Goal: Task Accomplishment & Management: Manage account settings

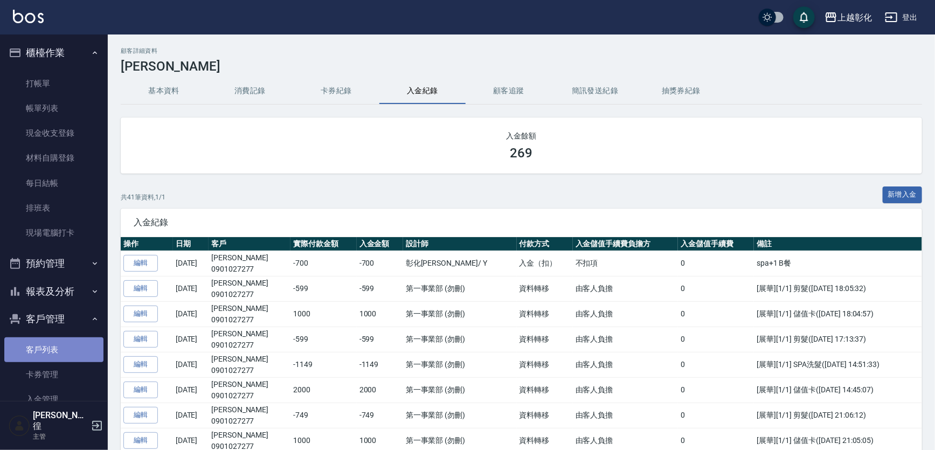
click at [56, 354] on link "客戶列表" at bounding box center [53, 349] width 99 height 25
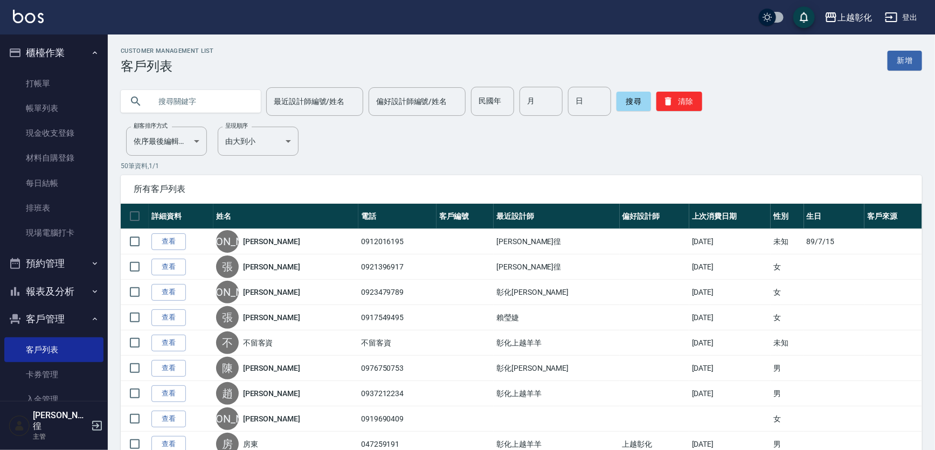
click at [215, 101] on input "text" at bounding box center [201, 101] width 101 height 29
type input "3"
type input "李宣"
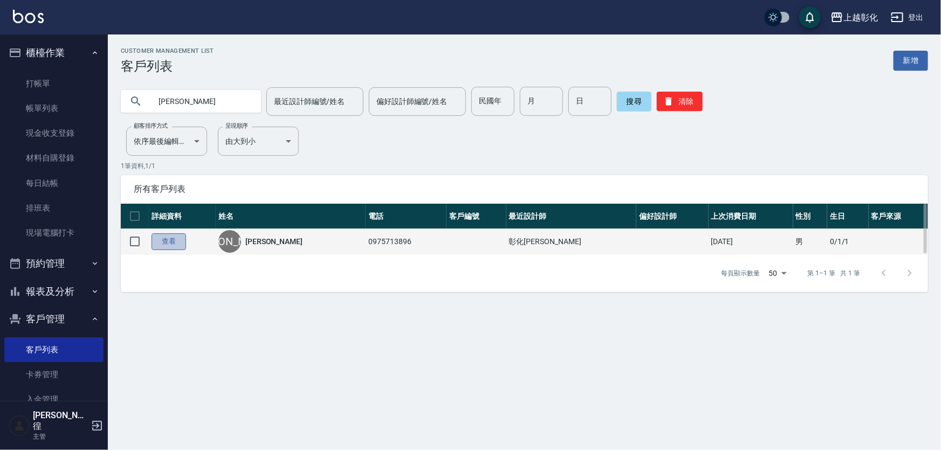
click at [174, 242] on link "查看" at bounding box center [168, 241] width 34 height 17
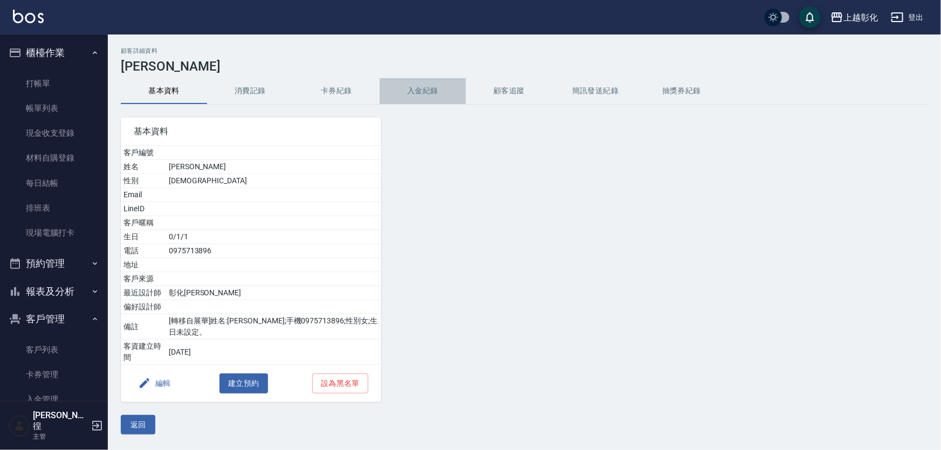
click at [406, 92] on button "入金紀錄" at bounding box center [422, 91] width 86 height 26
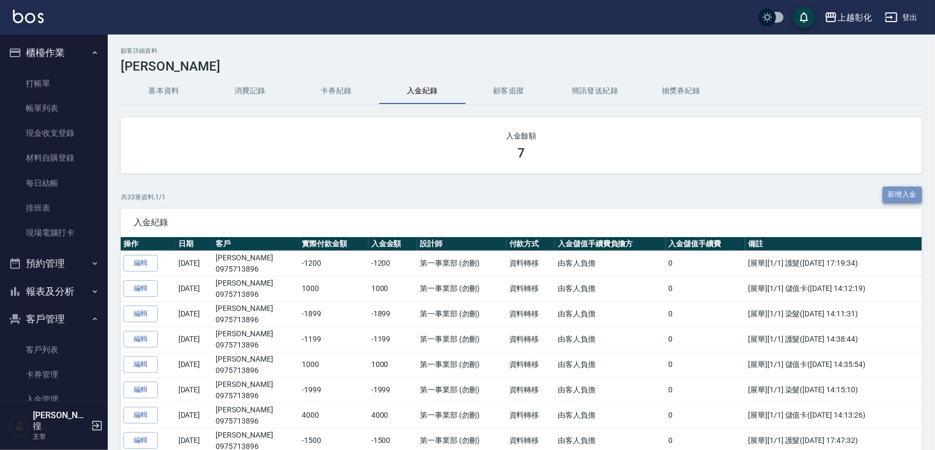
click at [906, 190] on button "新增入金" at bounding box center [903, 195] width 40 height 17
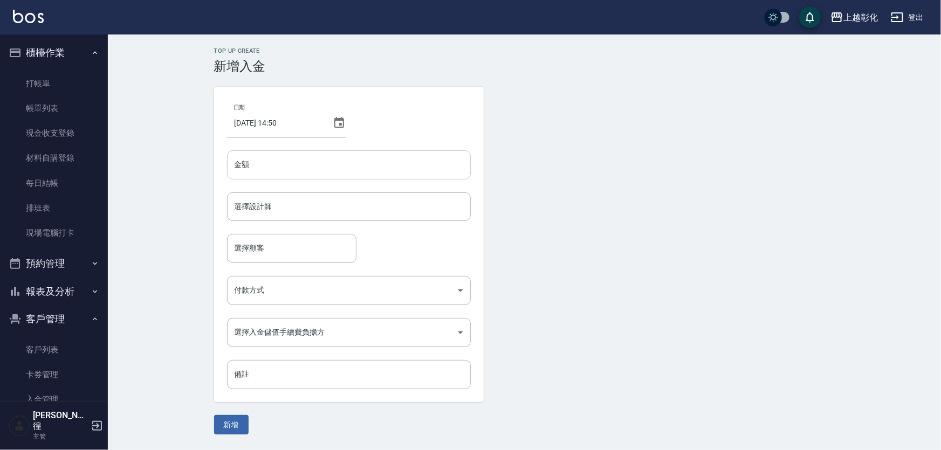
click at [341, 163] on input "金額" at bounding box center [349, 164] width 244 height 29
type input "-3"
type input "3000"
click at [264, 214] on input "選擇設計師" at bounding box center [349, 206] width 234 height 19
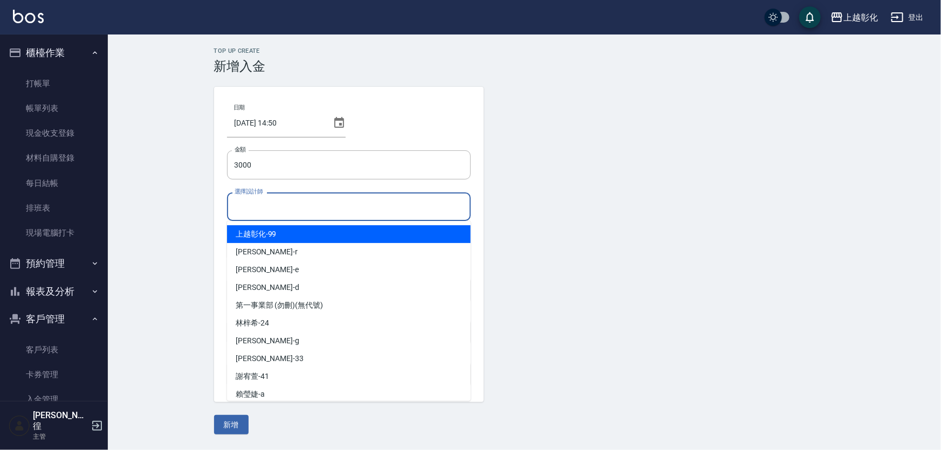
type input "ㄗ"
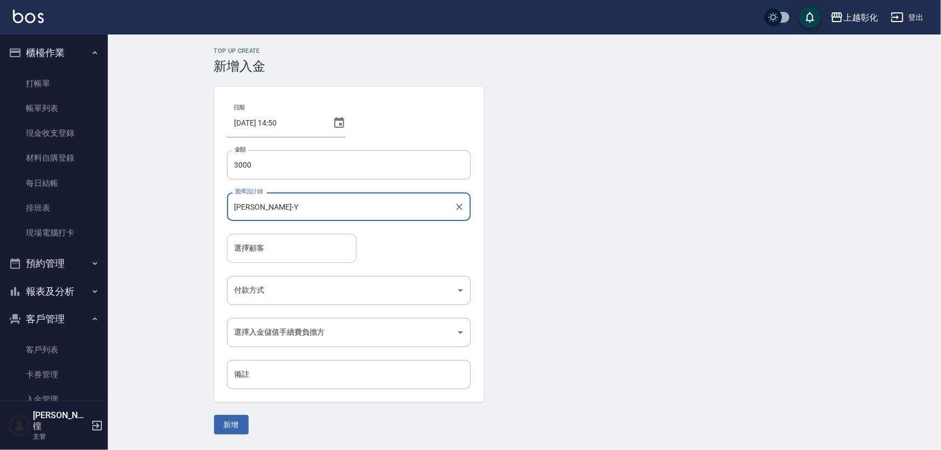
type input "[PERSON_NAME]-Y"
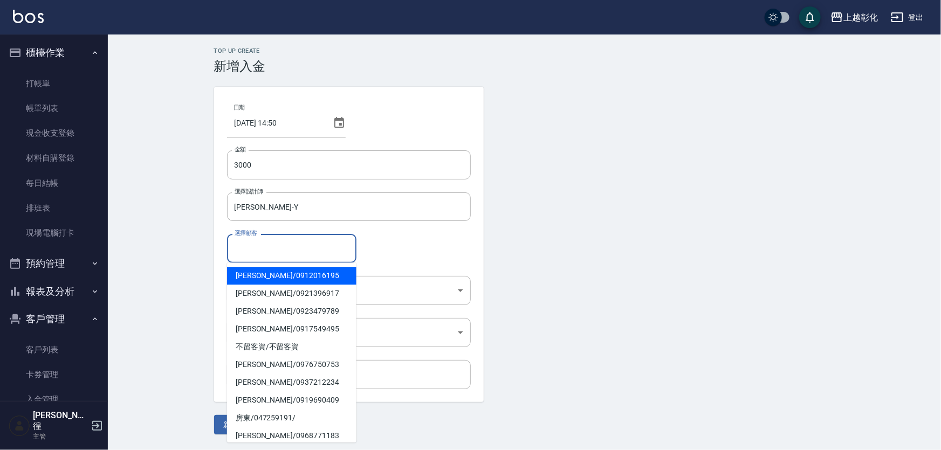
click at [282, 253] on input "選擇顧客" at bounding box center [292, 248] width 120 height 19
click at [301, 245] on input "選擇顧客" at bounding box center [292, 248] width 120 height 19
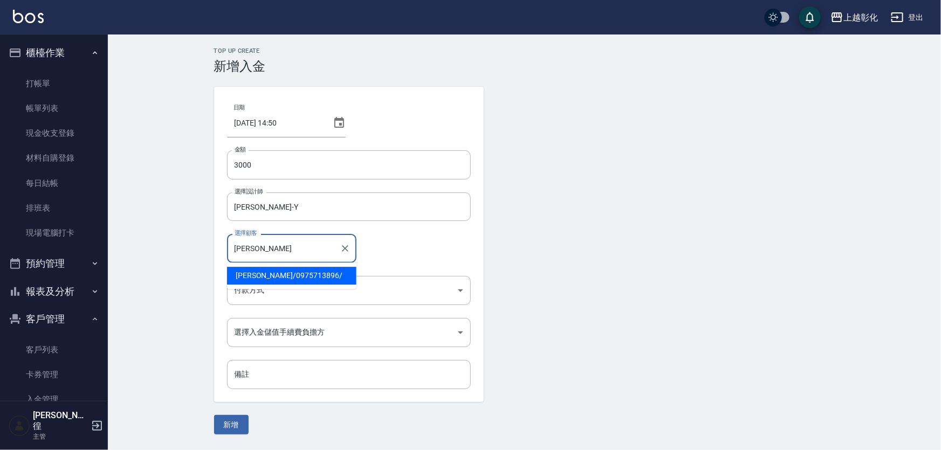
click at [296, 273] on span "李宣億 / 0975713896 /" at bounding box center [291, 276] width 129 height 18
type input "李宣億/0975713896/"
click at [285, 287] on body "上越彰化 登出 櫃檯作業 打帳單 帳單列表 現金收支登錄 材料自購登錄 每日結帳 排班表 現場電腦打卡 預約管理 預約管理 單日預約紀錄 單週預約紀錄 報表及…" at bounding box center [470, 225] width 941 height 450
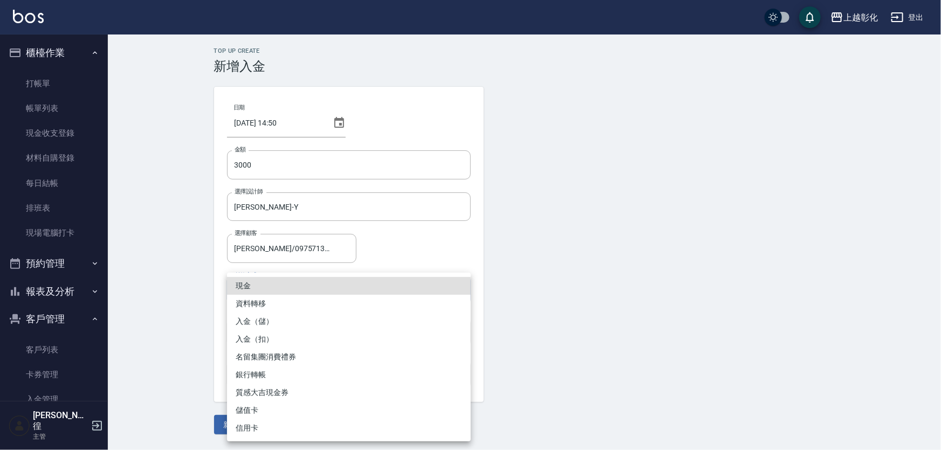
click at [279, 321] on li "入金（儲）" at bounding box center [349, 322] width 244 height 18
type input "入金（儲）"
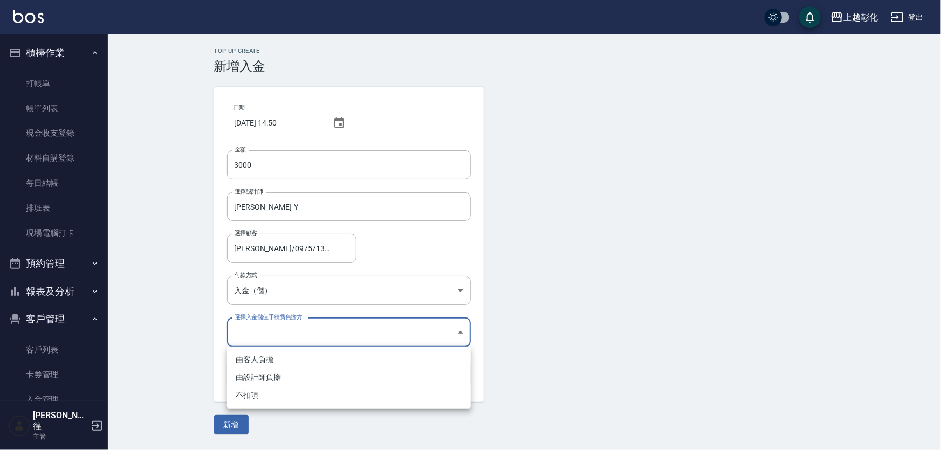
click at [263, 331] on body "上越彰化 登出 櫃檯作業 打帳單 帳單列表 現金收支登錄 材料自購登錄 每日結帳 排班表 現場電腦打卡 預約管理 預約管理 單日預約紀錄 單週預約紀錄 報表及…" at bounding box center [470, 225] width 941 height 450
click at [260, 395] on li "不扣項" at bounding box center [349, 395] width 244 height 18
type input "WITHOUTHANDLINGFEE"
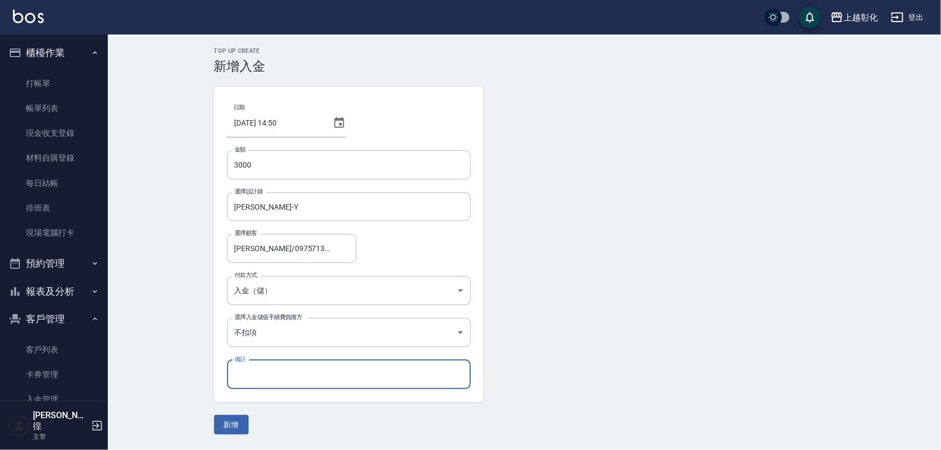
click at [247, 370] on input "備註" at bounding box center [349, 374] width 244 height 29
type input "嗎嗎"
click at [147, 342] on div "Top Up Create 新增入金 日期 2025/10/08 14:50 金額 3000 金額 選擇設計師 YURI-Y 選擇設計師 選擇顧客 李宣億/0…" at bounding box center [524, 240] width 833 height 413
click at [231, 422] on button "新增" at bounding box center [231, 425] width 34 height 20
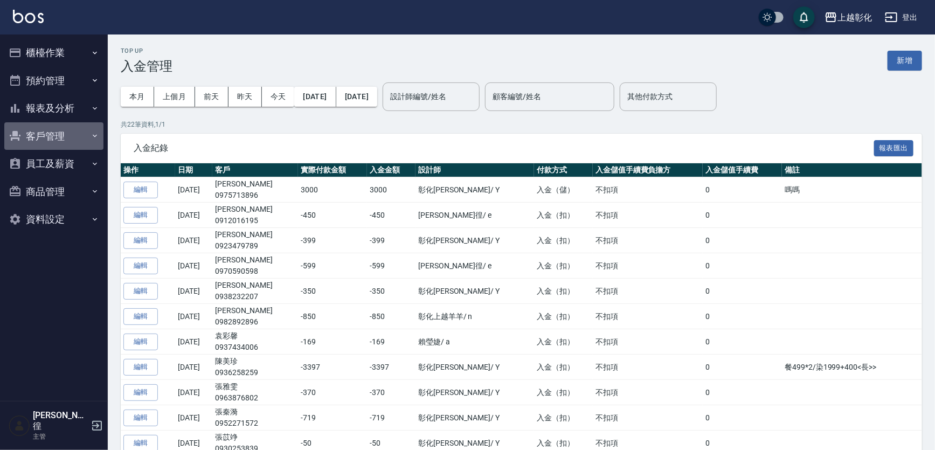
drag, startPoint x: 45, startPoint y: 134, endPoint x: 53, endPoint y: 145, distance: 13.5
click at [45, 134] on button "客戶管理" at bounding box center [53, 136] width 99 height 28
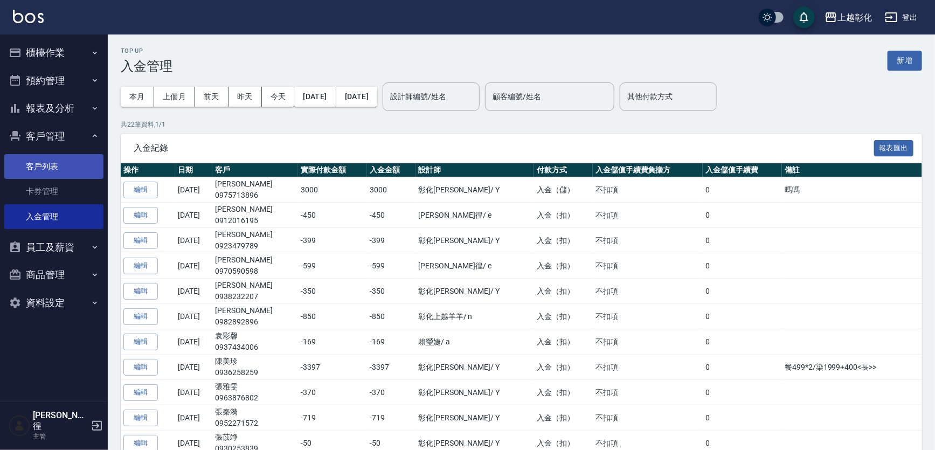
click at [48, 167] on link "客戶列表" at bounding box center [53, 166] width 99 height 25
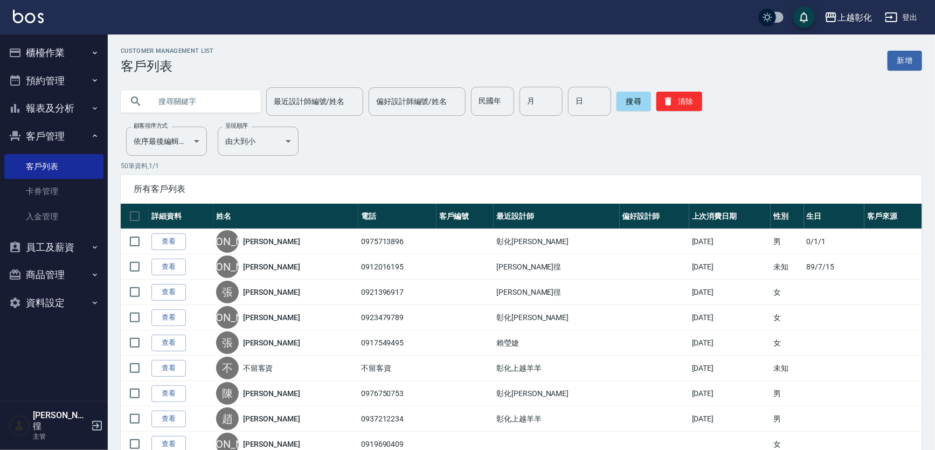
click at [174, 103] on input "text" at bounding box center [201, 101] width 101 height 29
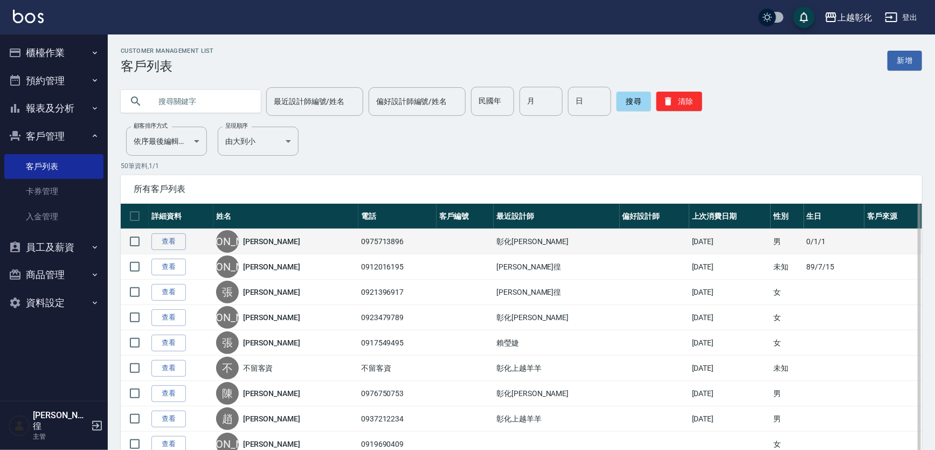
click at [213, 236] on td "查看" at bounding box center [181, 241] width 65 height 25
click at [171, 245] on link "查看" at bounding box center [168, 241] width 34 height 17
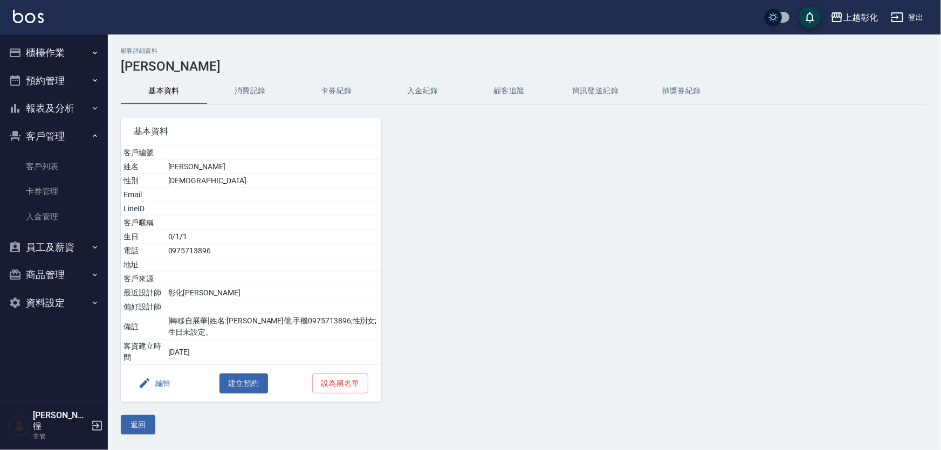
click at [411, 91] on button "入金紀錄" at bounding box center [422, 91] width 86 height 26
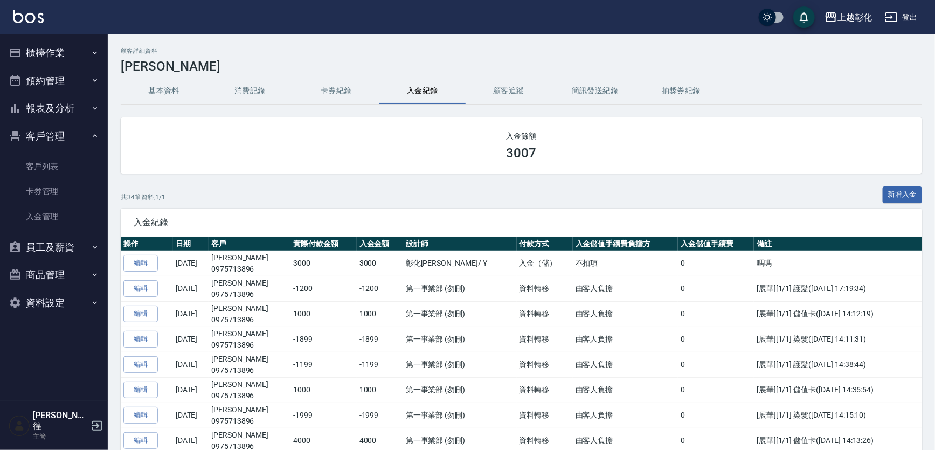
click at [891, 188] on button "新增入金" at bounding box center [903, 195] width 40 height 17
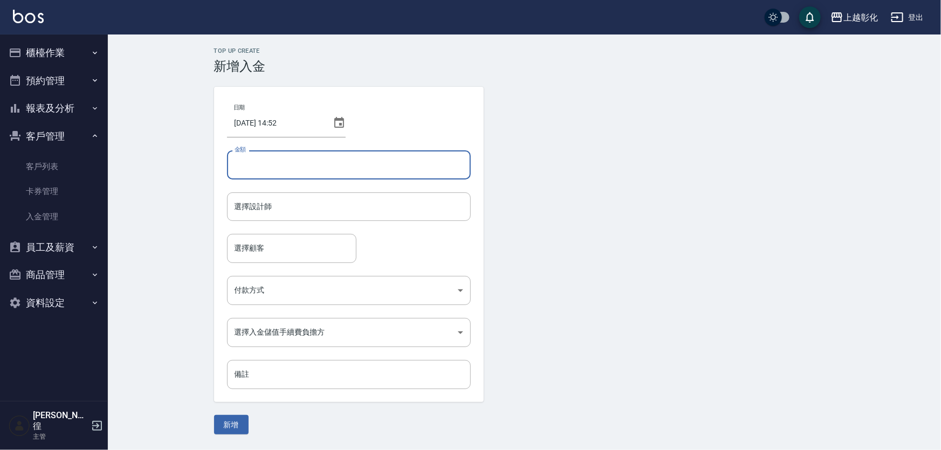
click at [318, 165] on input "金額" at bounding box center [349, 164] width 244 height 29
type input "-1999"
click at [254, 206] on input "選擇設計師" at bounding box center [349, 206] width 234 height 19
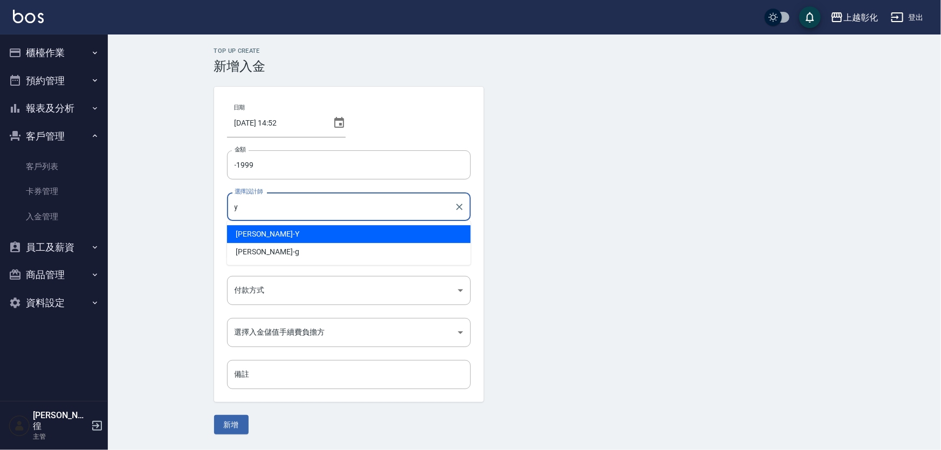
click at [265, 227] on div "[PERSON_NAME] -Y" at bounding box center [349, 234] width 244 height 18
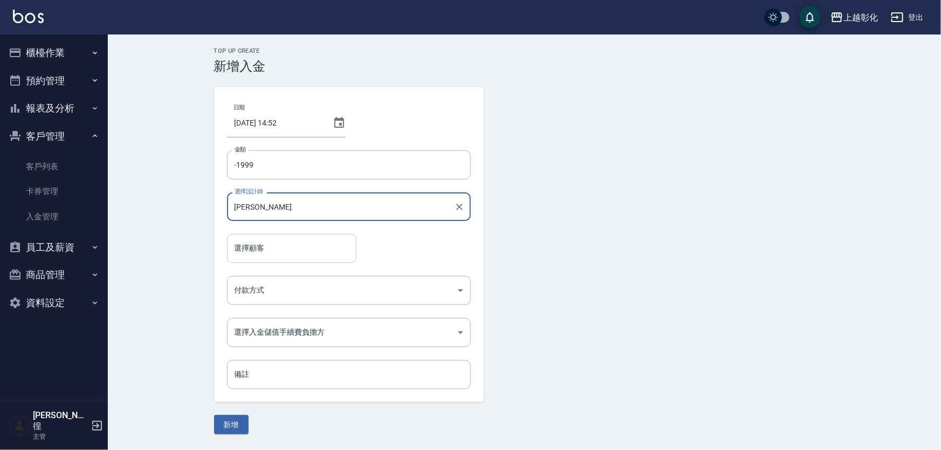
type input "[PERSON_NAME]-Y"
drag, startPoint x: 253, startPoint y: 252, endPoint x: 262, endPoint y: 251, distance: 8.7
click at [254, 252] on input "選擇顧客" at bounding box center [292, 248] width 120 height 19
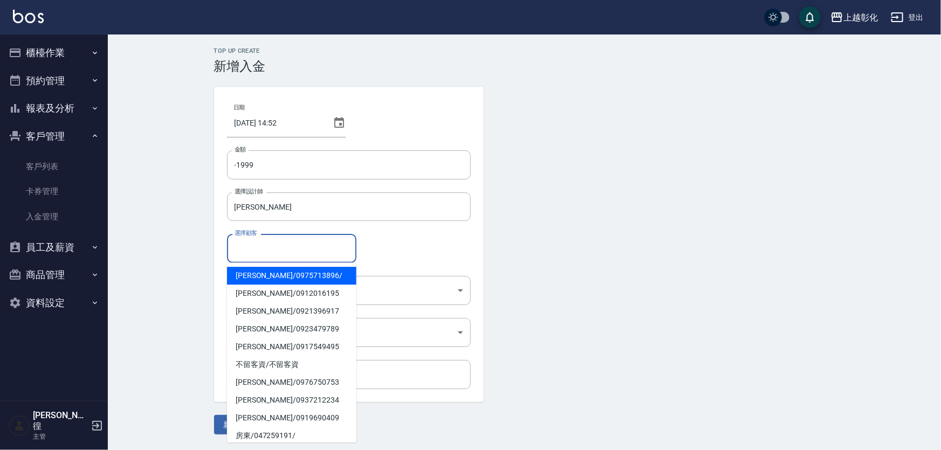
click at [264, 275] on span "李宣億 / 0975713896 /" at bounding box center [291, 276] width 129 height 18
type input "李宣億/0975713896/"
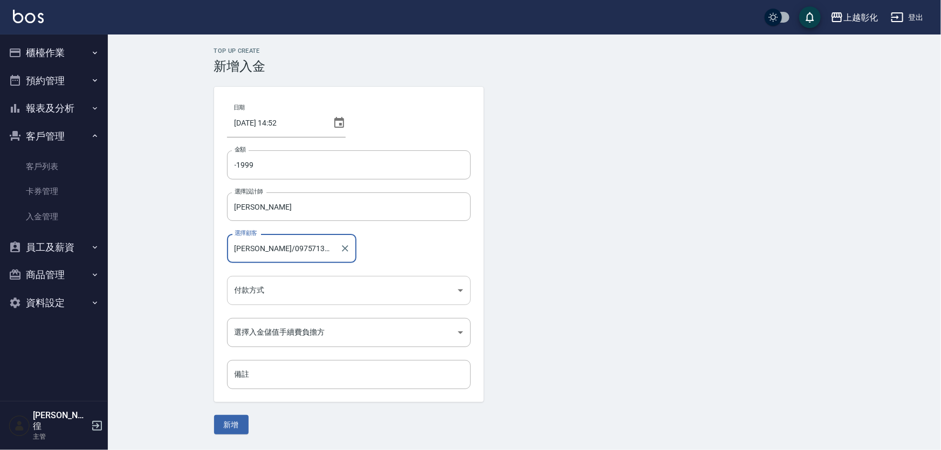
click at [280, 294] on body "上越彰化 登出 櫃檯作業 打帳單 帳單列表 現金收支登錄 材料自購登錄 每日結帳 排班表 現場電腦打卡 預約管理 預約管理 單日預約紀錄 單週預約紀錄 報表及…" at bounding box center [470, 225] width 941 height 450
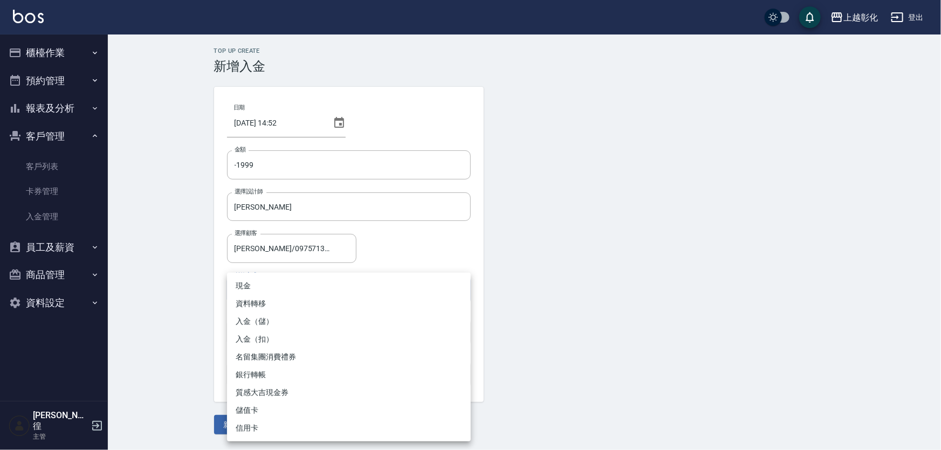
click at [251, 341] on li "入金（扣）" at bounding box center [349, 339] width 244 height 18
type input "入金（扣）"
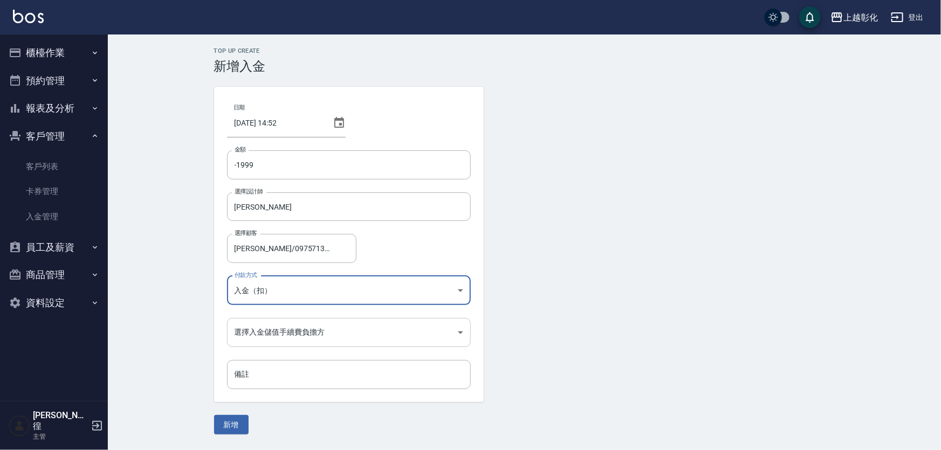
click at [270, 326] on body "上越彰化 登出 櫃檯作業 打帳單 帳單列表 現金收支登錄 材料自購登錄 每日結帳 排班表 現場電腦打卡 預約管理 預約管理 單日預約紀錄 單週預約紀錄 報表及…" at bounding box center [470, 225] width 941 height 450
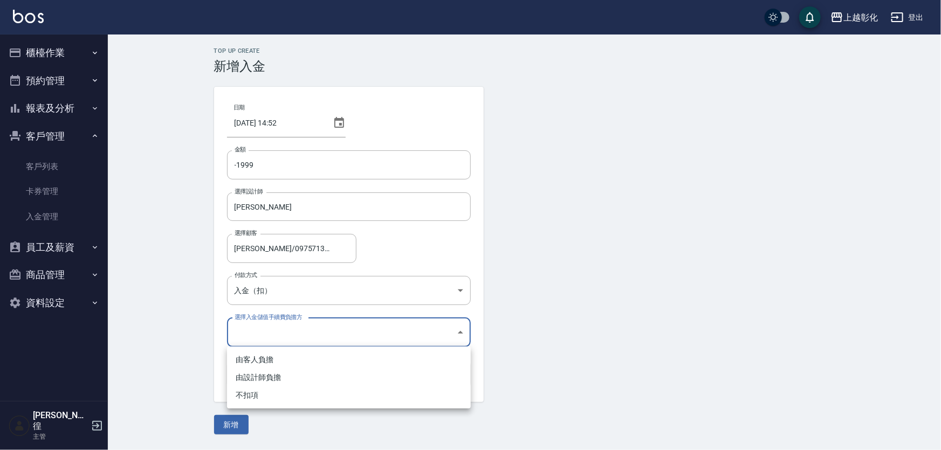
click at [241, 398] on li "不扣項" at bounding box center [349, 395] width 244 height 18
type input "WITHOUTHANDLINGFEE"
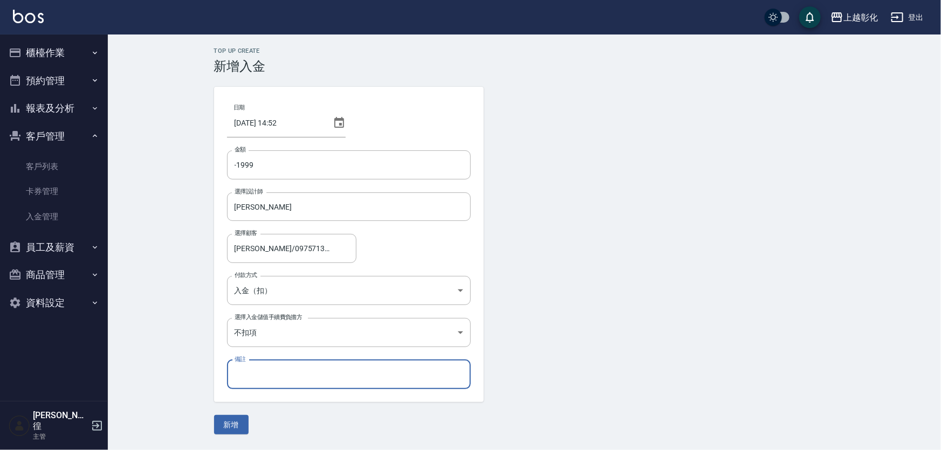
click at [252, 371] on input "備註" at bounding box center [349, 374] width 244 height 29
type input "a"
type input "媽染1999"
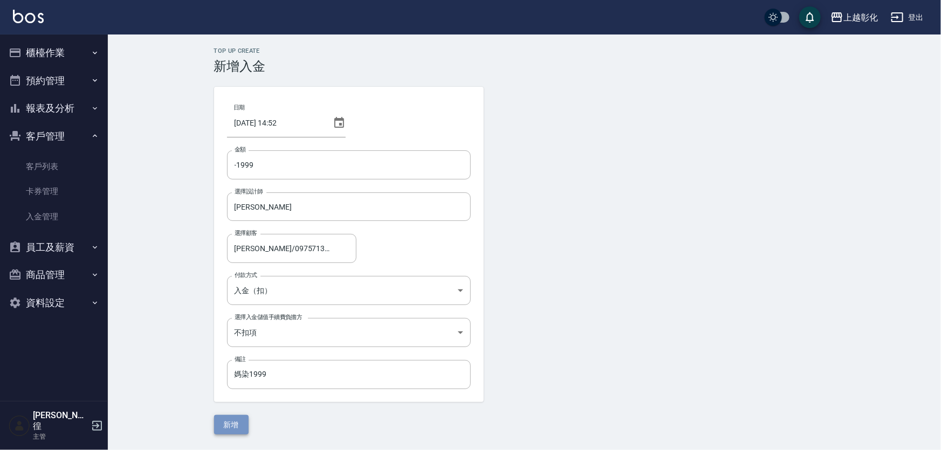
click at [230, 428] on button "新增" at bounding box center [231, 425] width 34 height 20
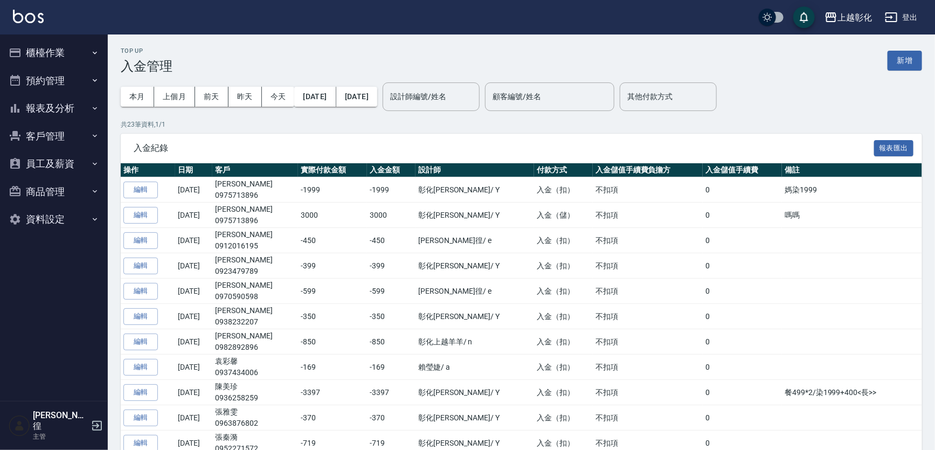
click at [56, 141] on button "客戶管理" at bounding box center [53, 136] width 99 height 28
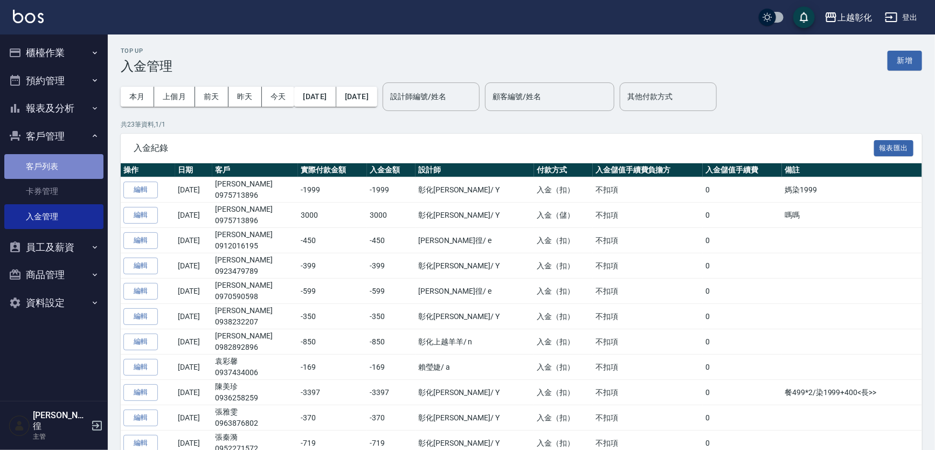
click at [67, 167] on link "客戶列表" at bounding box center [53, 166] width 99 height 25
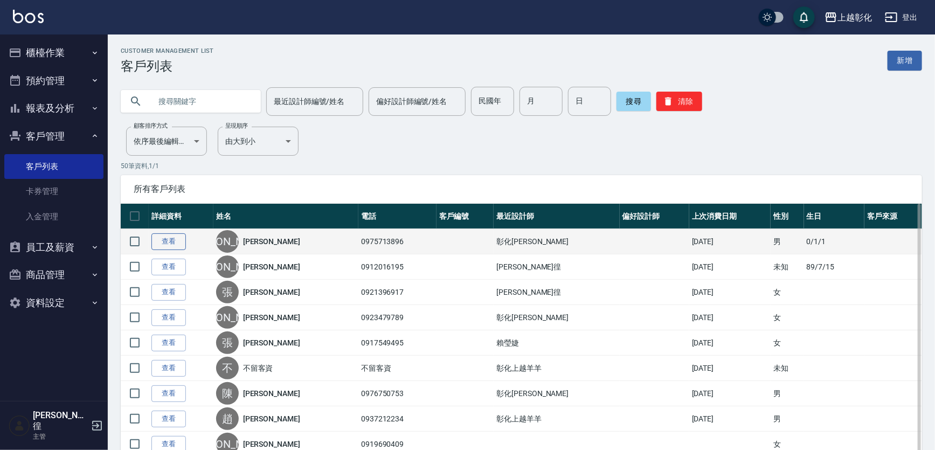
click at [160, 236] on link "查看" at bounding box center [168, 241] width 34 height 17
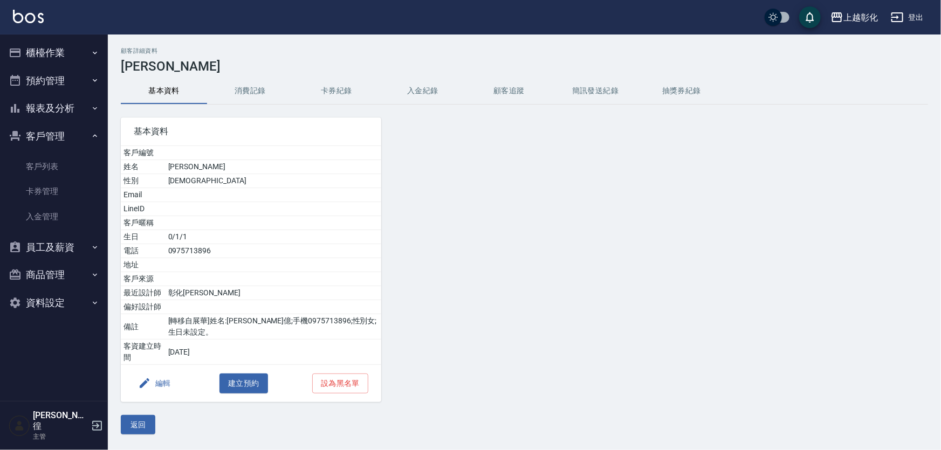
click at [427, 96] on button "入金紀錄" at bounding box center [422, 91] width 86 height 26
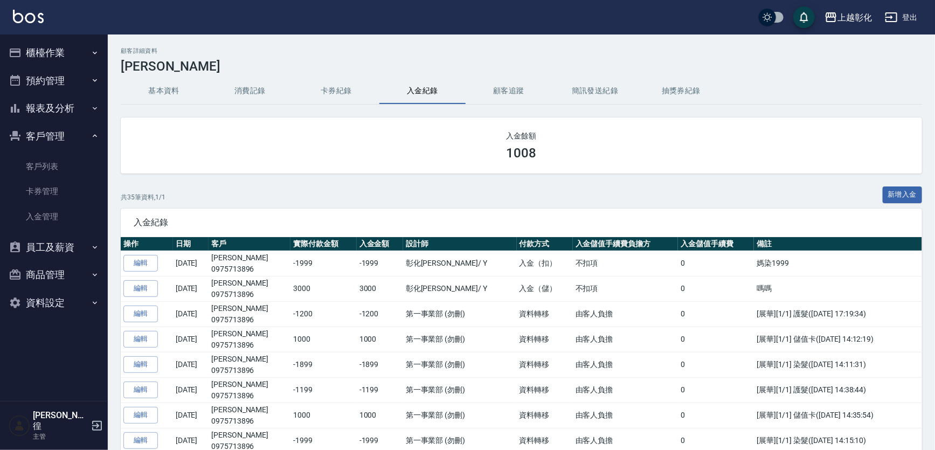
drag, startPoint x: 435, startPoint y: 97, endPoint x: 425, endPoint y: 95, distance: 10.4
click at [435, 97] on button "入金紀錄" at bounding box center [422, 91] width 86 height 26
click at [169, 94] on button "基本資料" at bounding box center [164, 91] width 86 height 26
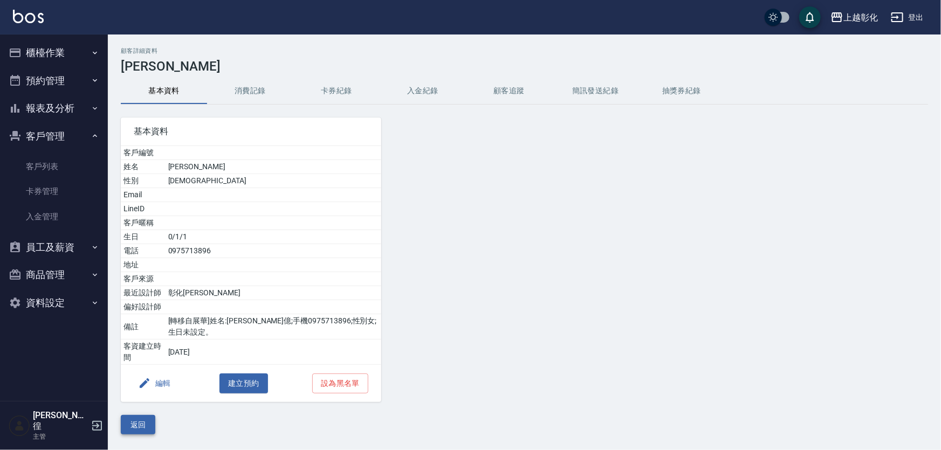
click at [143, 426] on button "返回" at bounding box center [138, 425] width 34 height 20
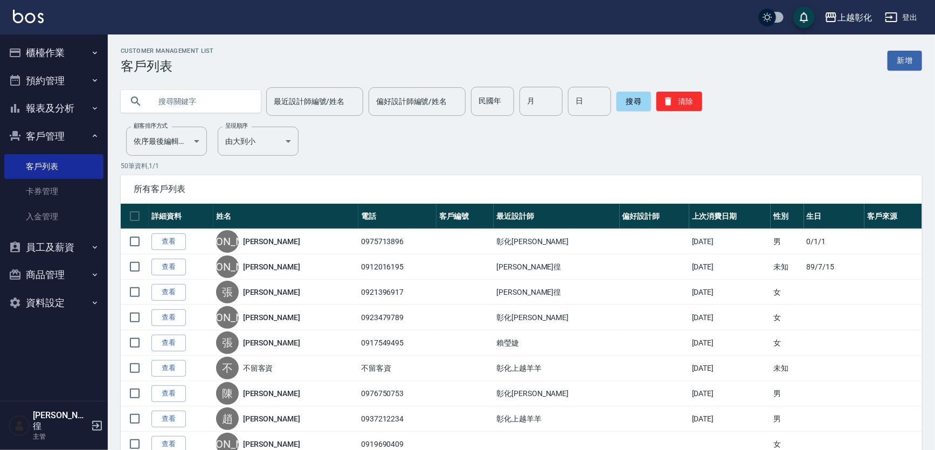
click at [202, 107] on input "text" at bounding box center [201, 101] width 101 height 29
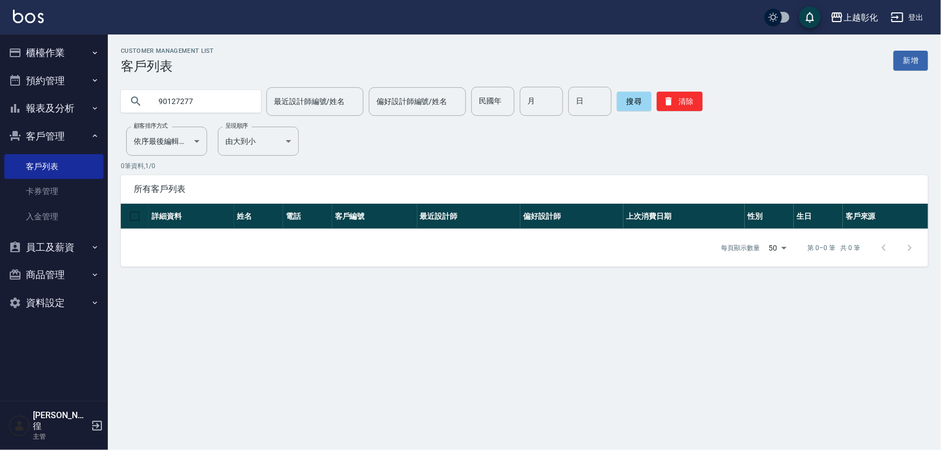
click at [205, 105] on input "90127277" at bounding box center [201, 101] width 101 height 29
click at [151, 98] on input "90127277" at bounding box center [201, 101] width 101 height 29
click at [175, 101] on input "090127277" at bounding box center [201, 101] width 101 height 29
type input "0901027277"
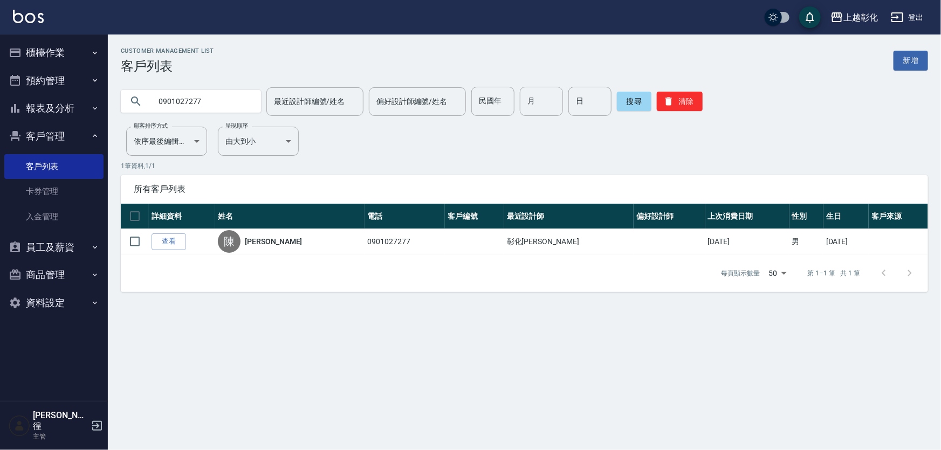
click at [167, 236] on link "查看" at bounding box center [168, 241] width 34 height 17
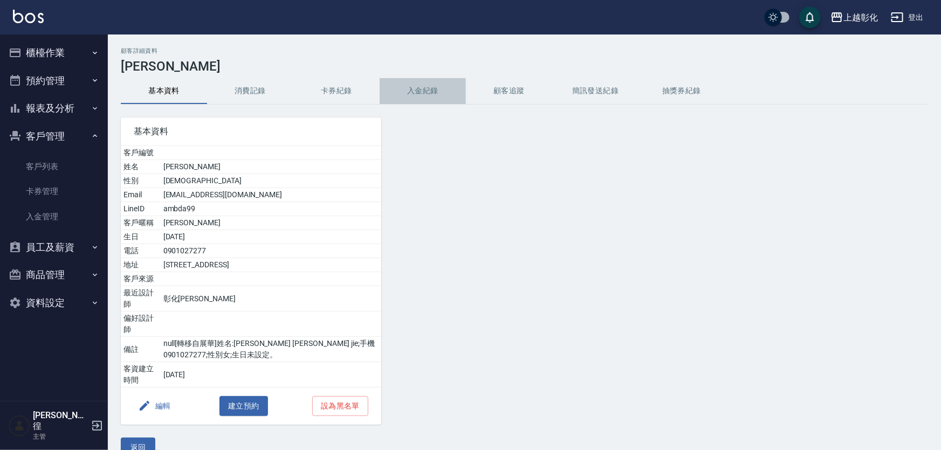
drag, startPoint x: 439, startPoint y: 83, endPoint x: 431, endPoint y: 91, distance: 11.1
click at [432, 91] on button "入金紀錄" at bounding box center [422, 91] width 86 height 26
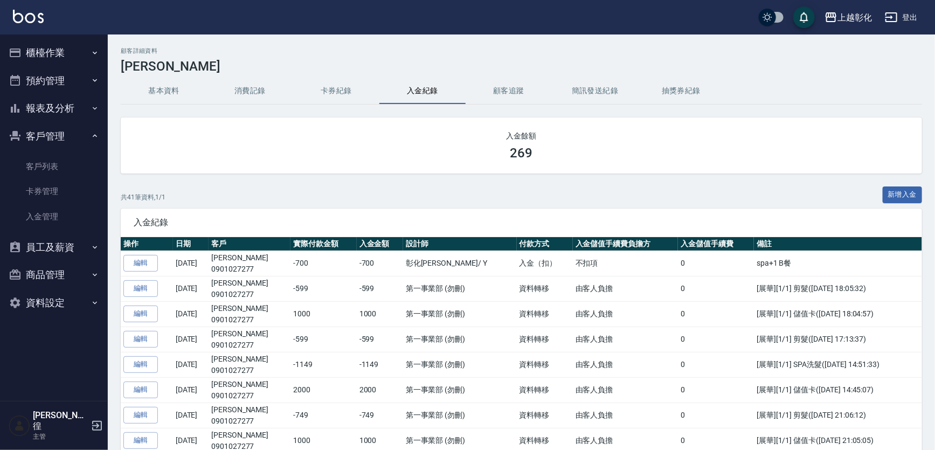
click at [909, 189] on button "新增入金" at bounding box center [903, 195] width 40 height 17
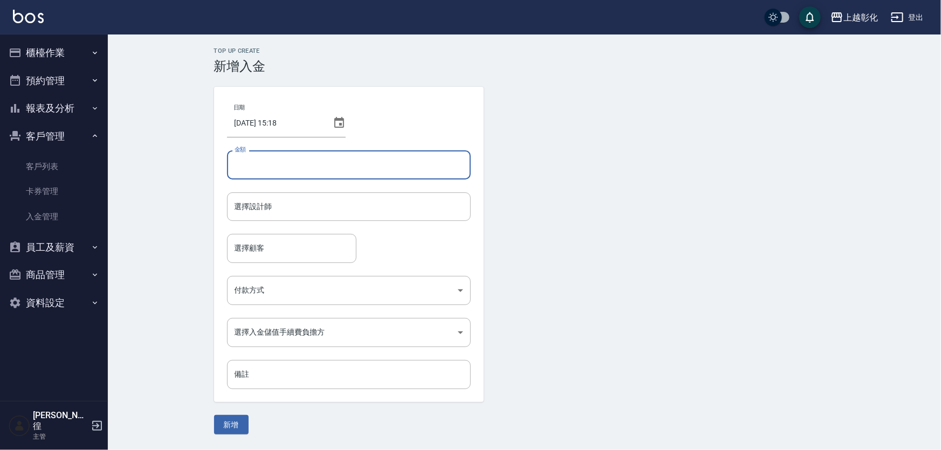
click at [336, 166] on input "金額" at bounding box center [349, 164] width 244 height 29
type input "1000"
click at [256, 210] on input "選擇設計師" at bounding box center [349, 206] width 234 height 19
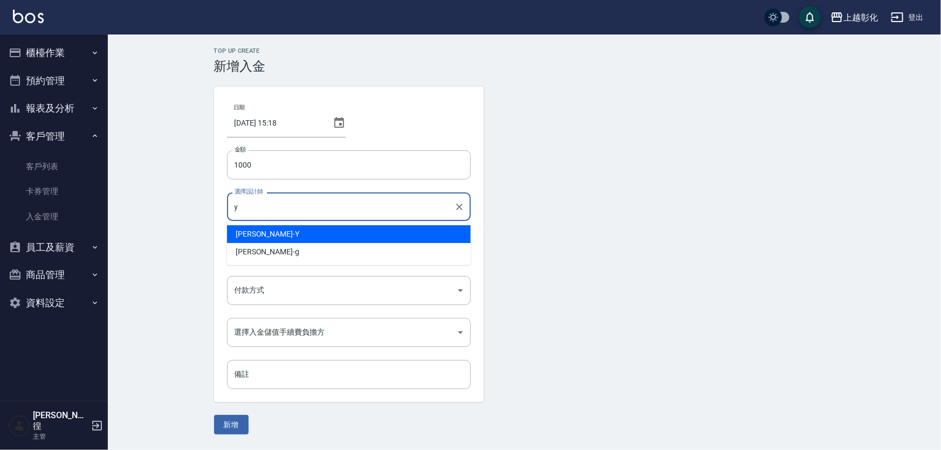
click at [270, 234] on div "[PERSON_NAME] -Y" at bounding box center [349, 234] width 244 height 18
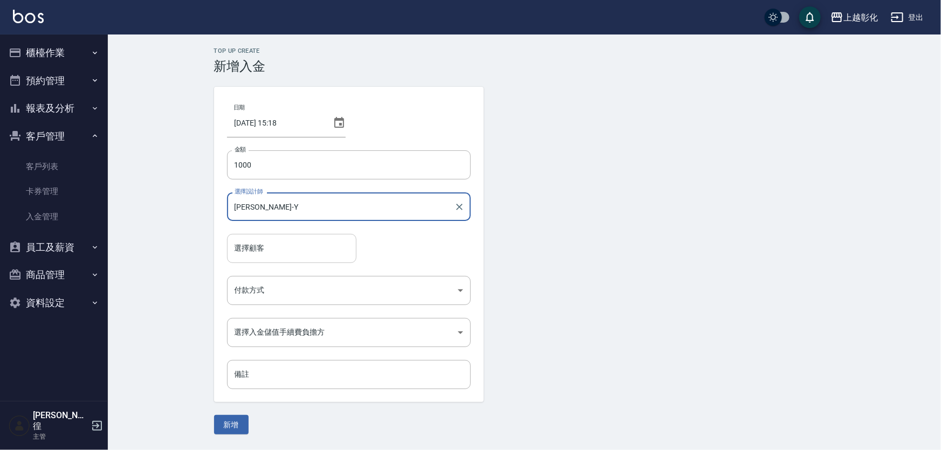
type input "[PERSON_NAME]-Y"
click at [275, 246] on input "選擇顧客" at bounding box center [292, 248] width 120 height 19
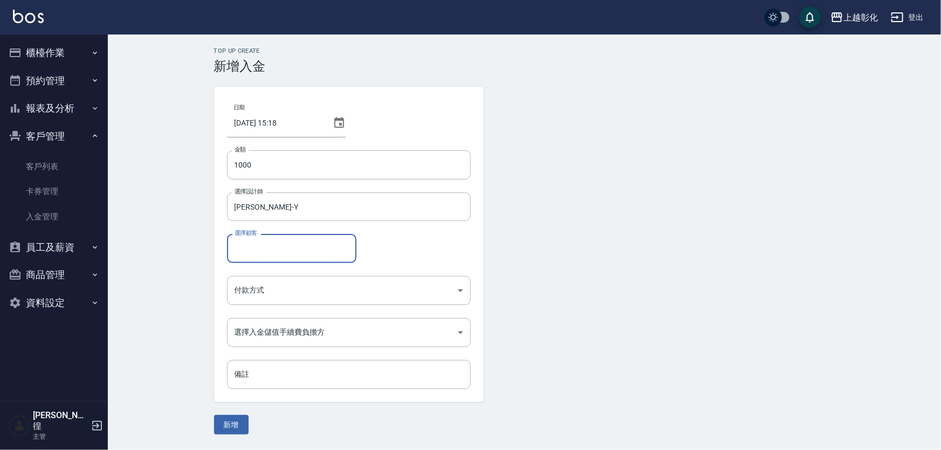
click at [269, 255] on input "選擇顧客" at bounding box center [292, 248] width 120 height 19
type input "[PERSON_NAME]/0901027277"
click at [296, 291] on body "上越彰化 登出 櫃檯作業 打帳單 帳單列表 現金收支登錄 材料自購登錄 每日結帳 排班表 現場電腦打卡 預約管理 預約管理 單日預約紀錄 單週預約紀錄 報表及…" at bounding box center [470, 225] width 941 height 450
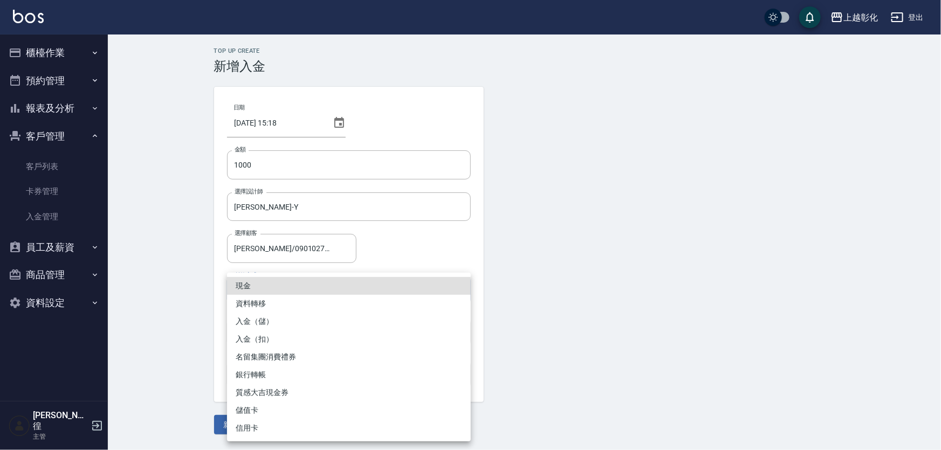
click at [273, 325] on li "入金（儲）" at bounding box center [349, 322] width 244 height 18
type input "入金（儲）"
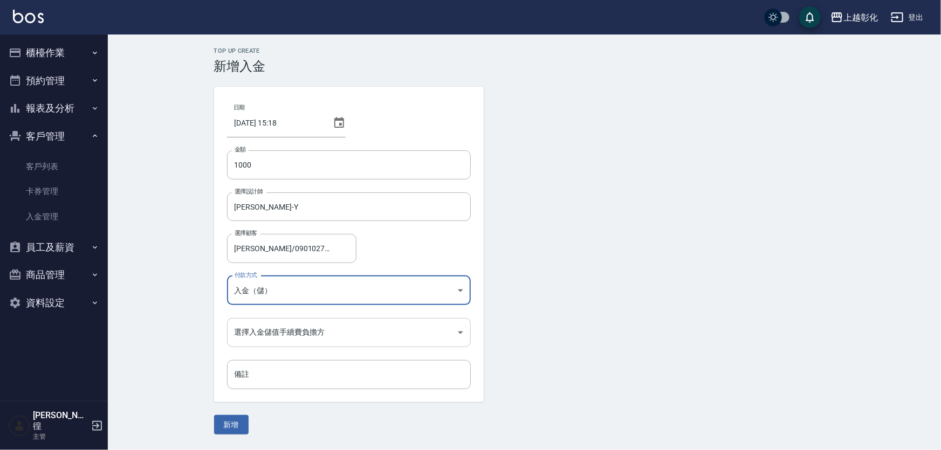
click at [263, 346] on body "上越彰化 登出 櫃檯作業 打帳單 帳單列表 現金收支登錄 材料自購登錄 每日結帳 排班表 現場電腦打卡 預約管理 預約管理 單日預約紀錄 單週預約紀錄 報表及…" at bounding box center [470, 225] width 941 height 450
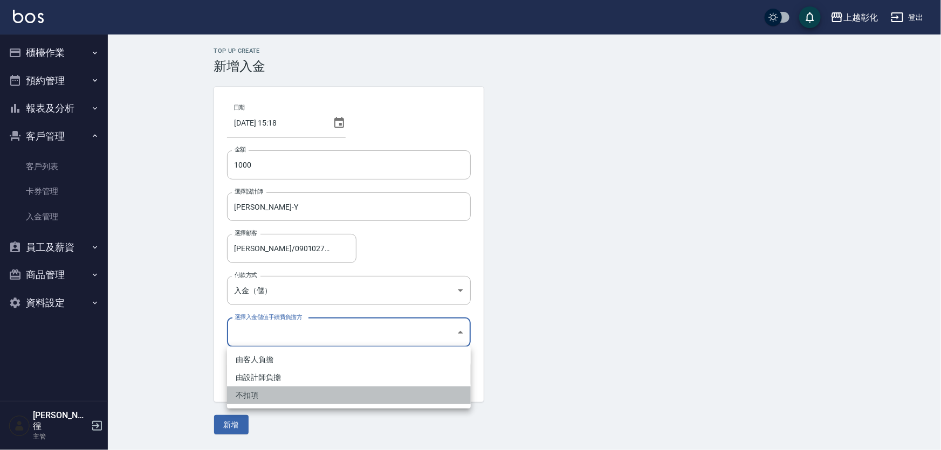
click at [245, 395] on li "不扣項" at bounding box center [349, 395] width 244 height 18
type input "WITHOUTHANDLINGFEE"
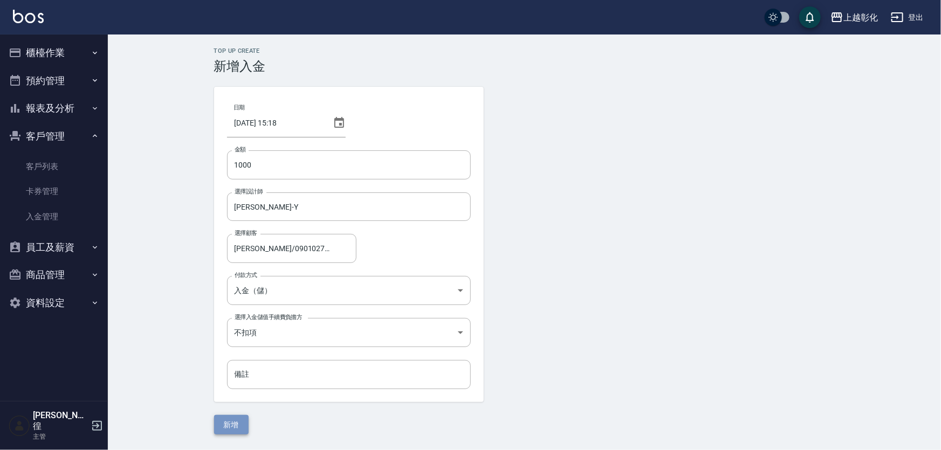
click at [226, 429] on button "新增" at bounding box center [231, 425] width 34 height 20
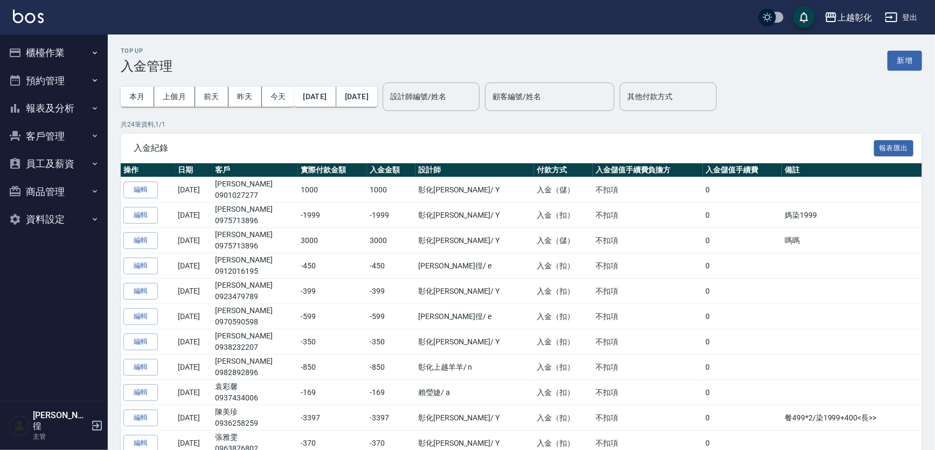
click at [58, 141] on button "客戶管理" at bounding box center [53, 136] width 99 height 28
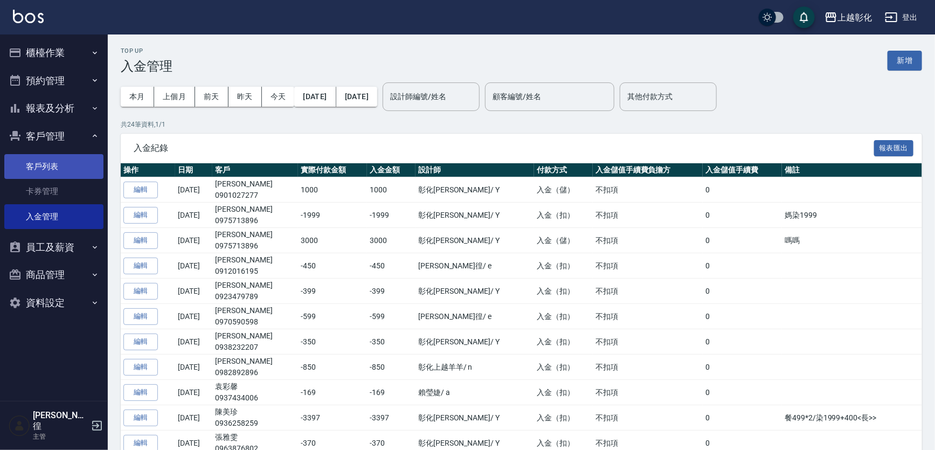
click at [57, 170] on link "客戶列表" at bounding box center [53, 166] width 99 height 25
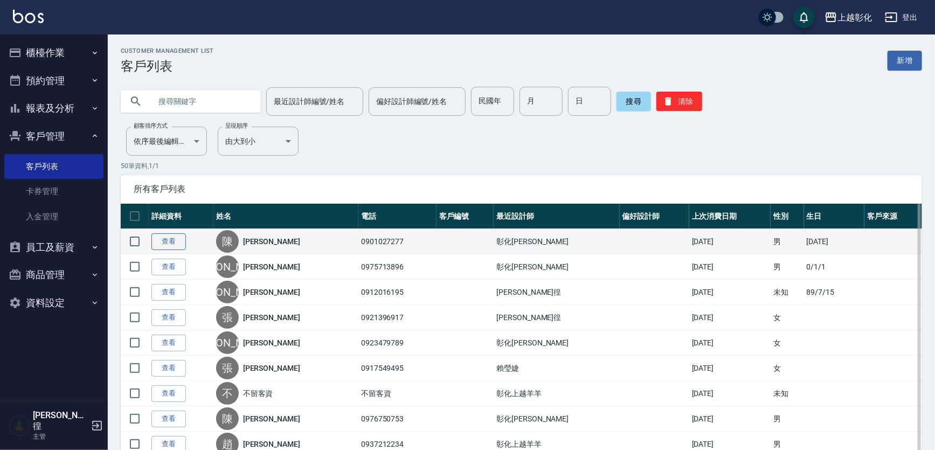
click at [175, 242] on link "查看" at bounding box center [168, 241] width 34 height 17
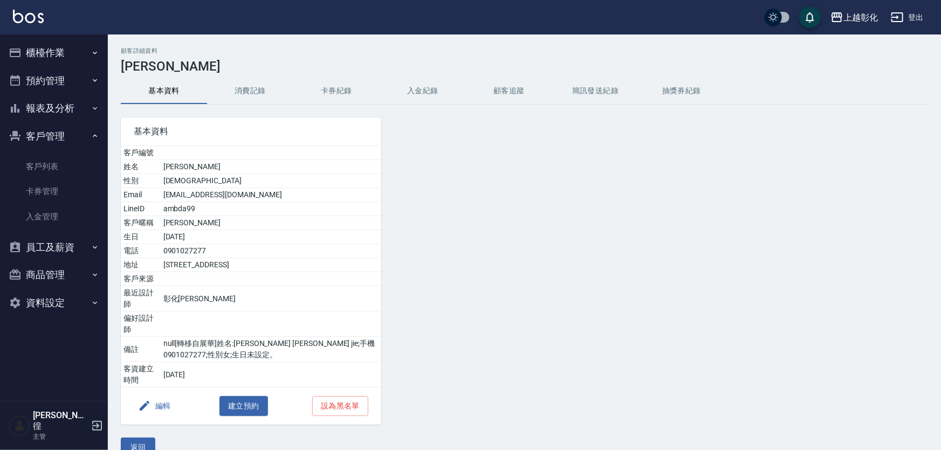
click at [419, 93] on button "入金紀錄" at bounding box center [422, 91] width 86 height 26
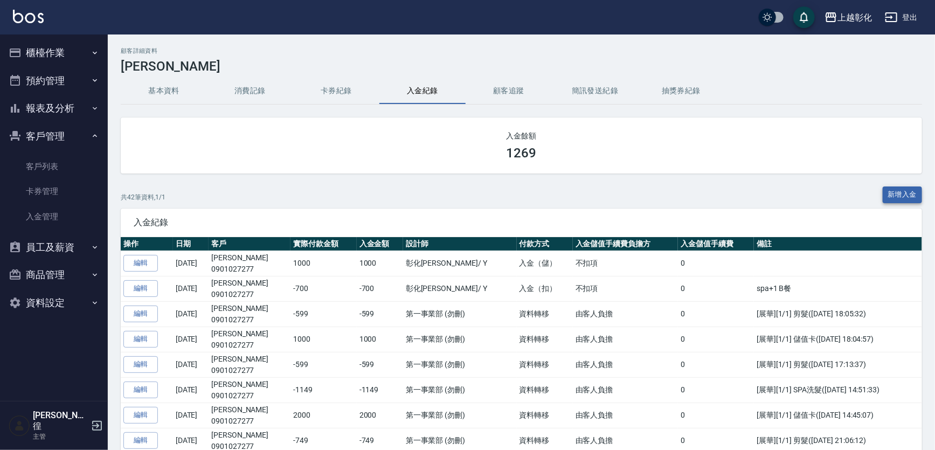
click at [903, 199] on button "新增入金" at bounding box center [903, 195] width 40 height 17
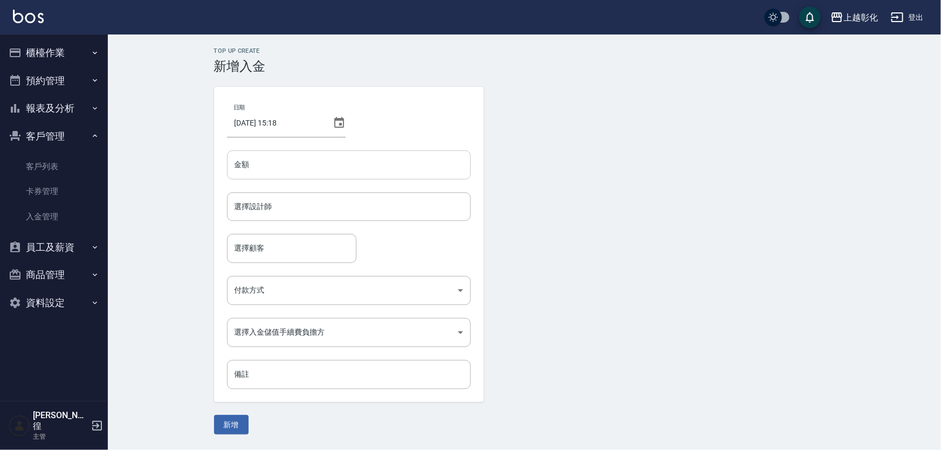
click at [293, 173] on input "金額" at bounding box center [349, 164] width 244 height 29
type input "-499"
click at [269, 205] on input "選擇設計師" at bounding box center [349, 206] width 234 height 19
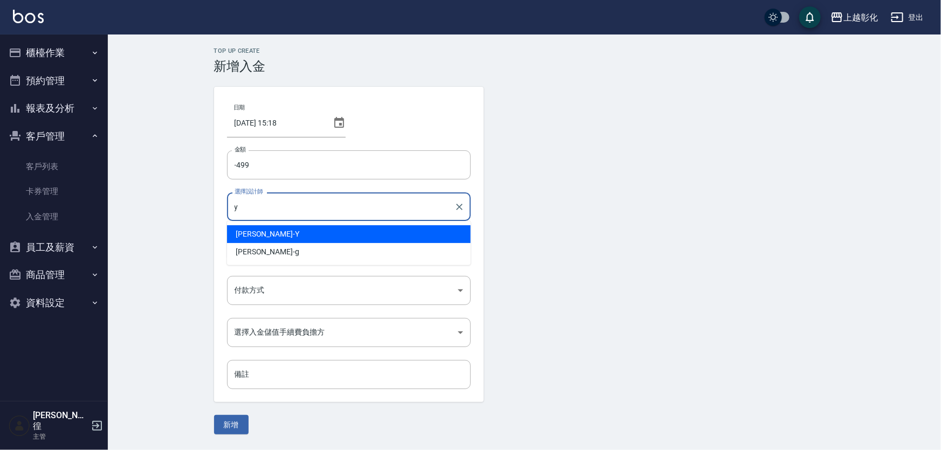
click at [270, 235] on div "[PERSON_NAME] -Y" at bounding box center [349, 234] width 244 height 18
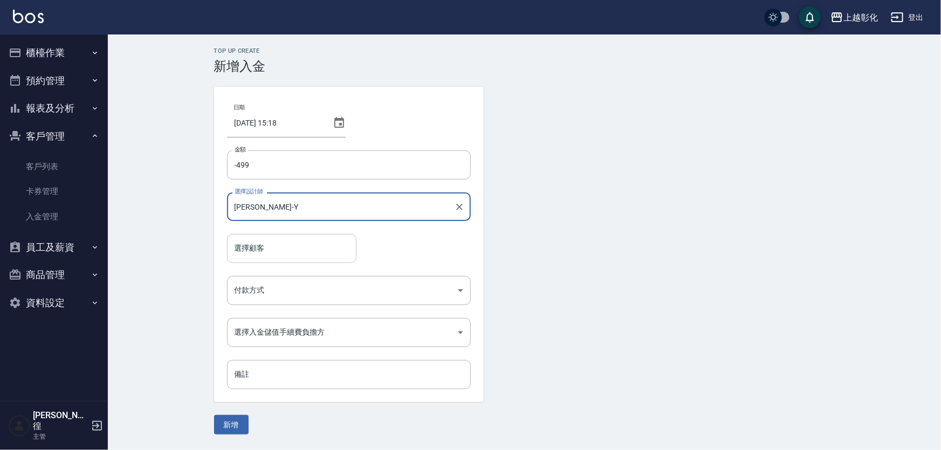
type input "[PERSON_NAME]-Y"
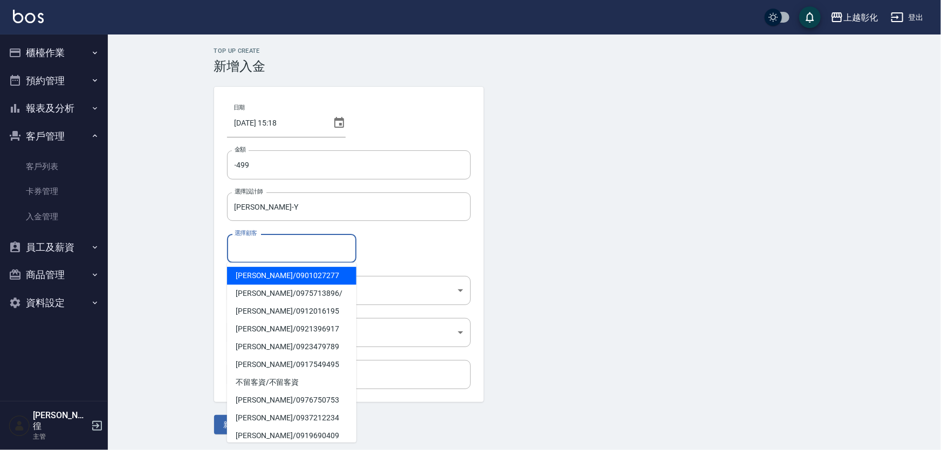
click at [261, 246] on input "選擇顧客" at bounding box center [292, 248] width 120 height 19
click at [273, 270] on span "[PERSON_NAME]/ 0901027277" at bounding box center [291, 276] width 129 height 18
type input "[PERSON_NAME]/0901027277"
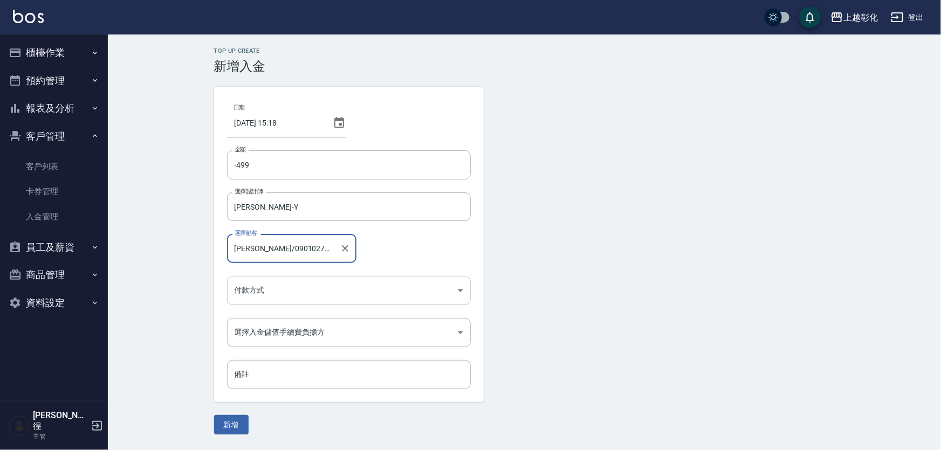
click at [277, 287] on body "上越彰化 登出 櫃檯作業 打帳單 帳單列表 現金收支登錄 材料自購登錄 每日結帳 排班表 現場電腦打卡 預約管理 預約管理 單日預約紀錄 單週預約紀錄 報表及…" at bounding box center [470, 225] width 941 height 450
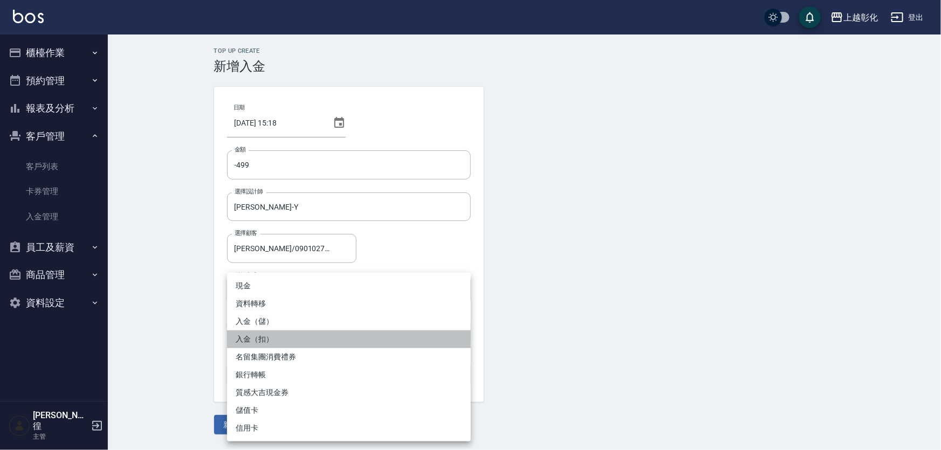
click at [262, 336] on li "入金（扣）" at bounding box center [349, 339] width 244 height 18
type input "入金（扣）"
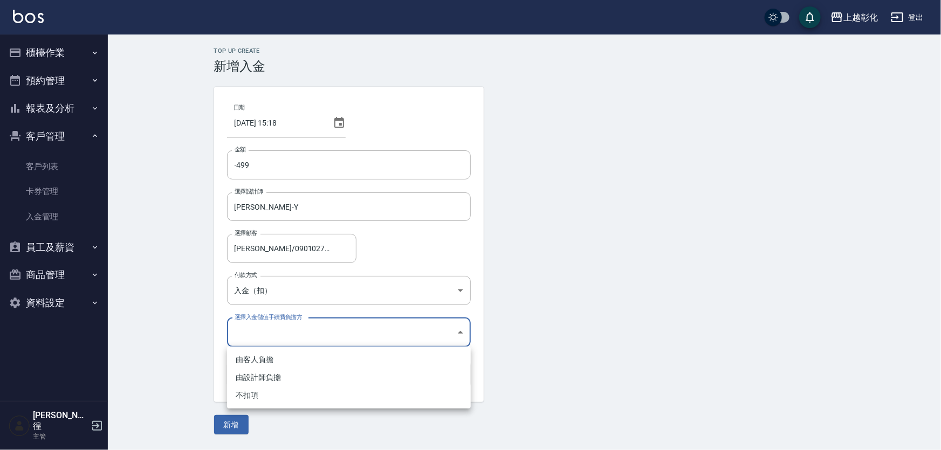
click at [263, 333] on body "上越彰化 登出 櫃檯作業 打帳單 帳單列表 現金收支登錄 材料自購登錄 每日結帳 排班表 現場電腦打卡 預約管理 預約管理 單日預約紀錄 單週預約紀錄 報表及…" at bounding box center [470, 225] width 941 height 450
click at [247, 391] on li "不扣項" at bounding box center [349, 395] width 244 height 18
type input "WITHOUTHANDLINGFEE"
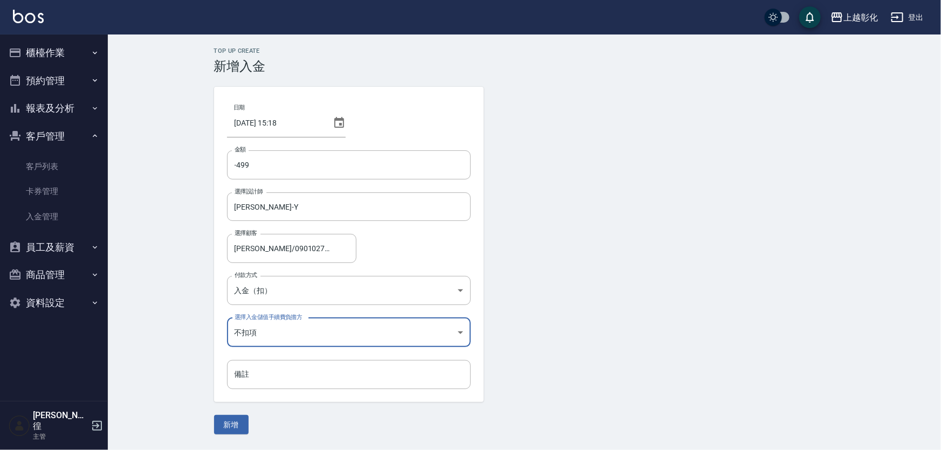
click at [233, 426] on button "新增" at bounding box center [231, 425] width 34 height 20
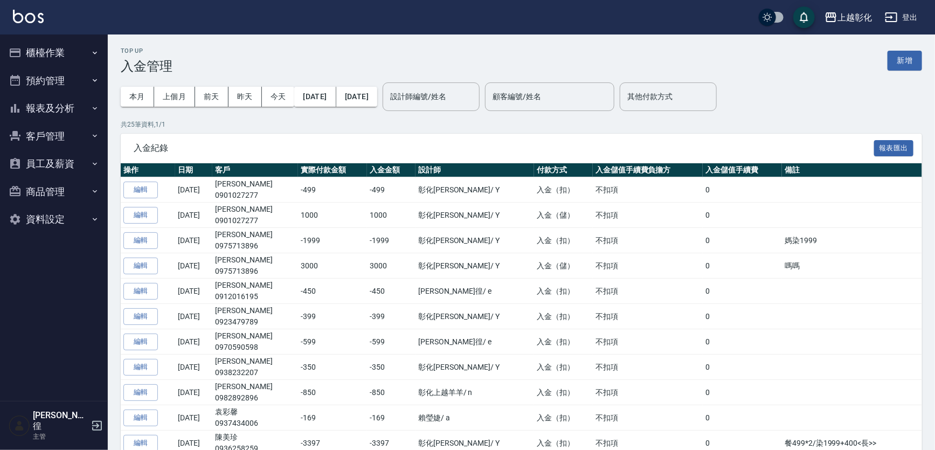
click at [44, 135] on button "客戶管理" at bounding box center [53, 136] width 99 height 28
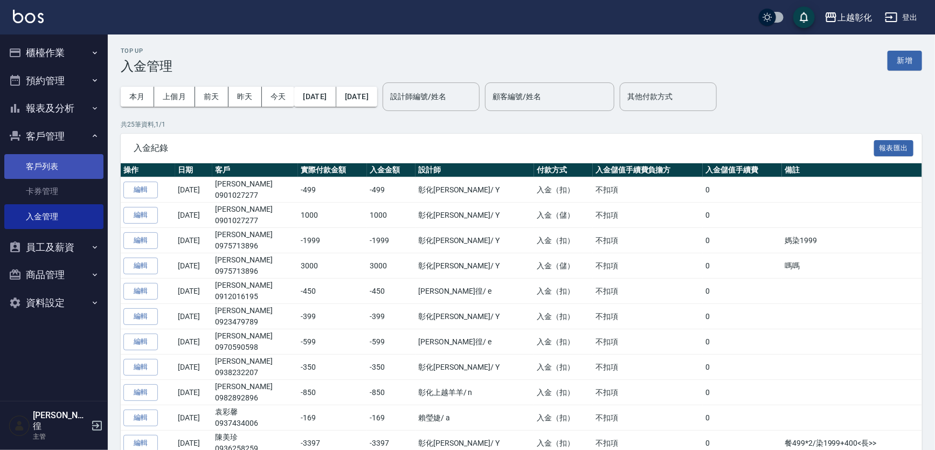
click at [47, 169] on link "客戶列表" at bounding box center [53, 166] width 99 height 25
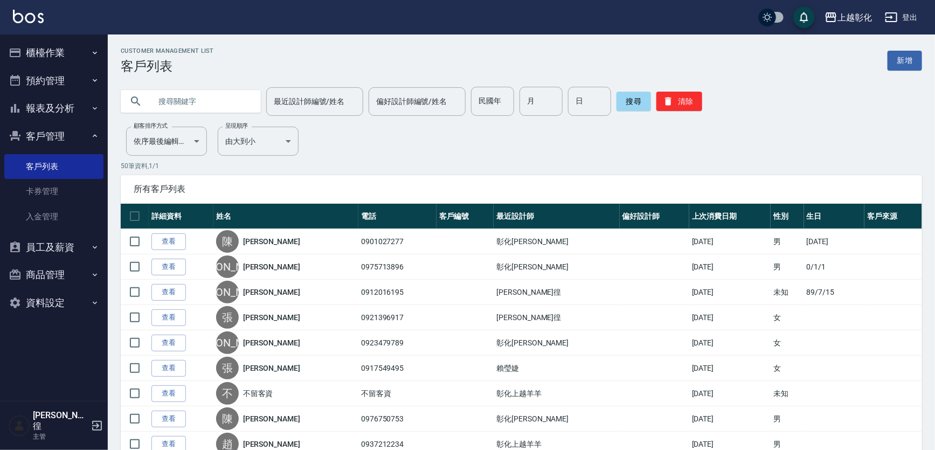
drag, startPoint x: 181, startPoint y: 111, endPoint x: 172, endPoint y: 111, distance: 8.6
click at [181, 111] on input "text" at bounding box center [201, 101] width 101 height 29
type input "4"
type input "2"
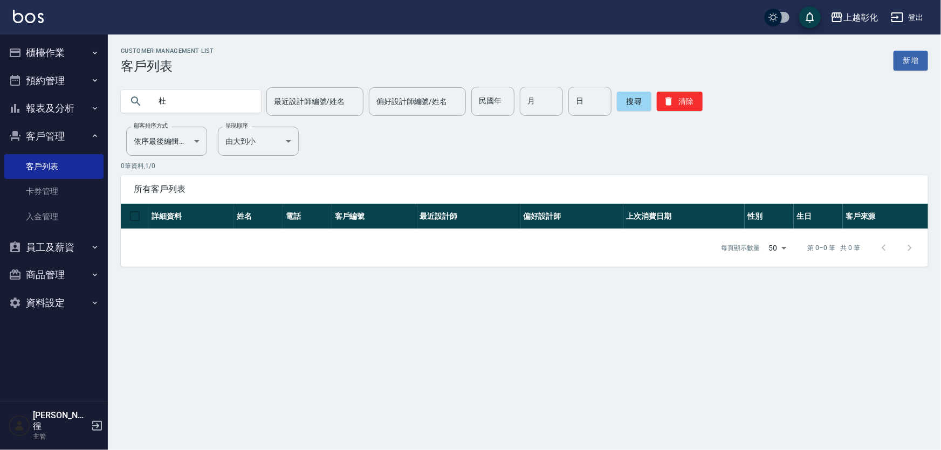
type input "杜"
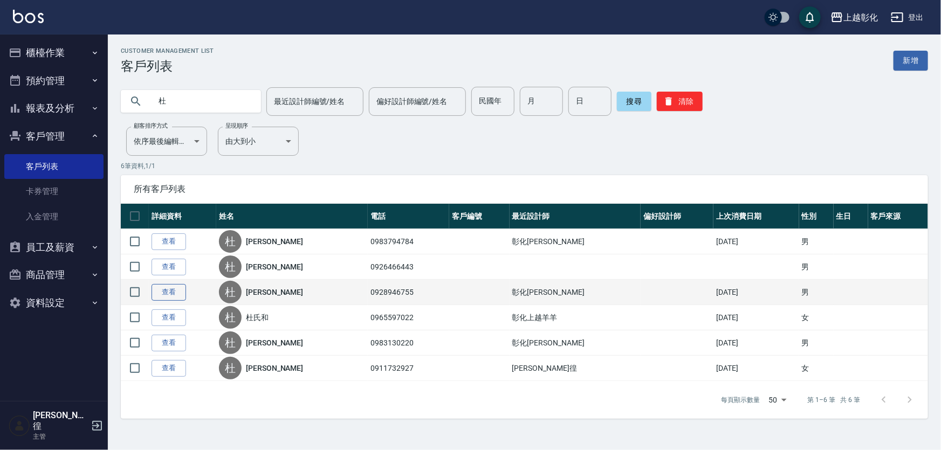
click at [167, 288] on link "查看" at bounding box center [168, 292] width 34 height 17
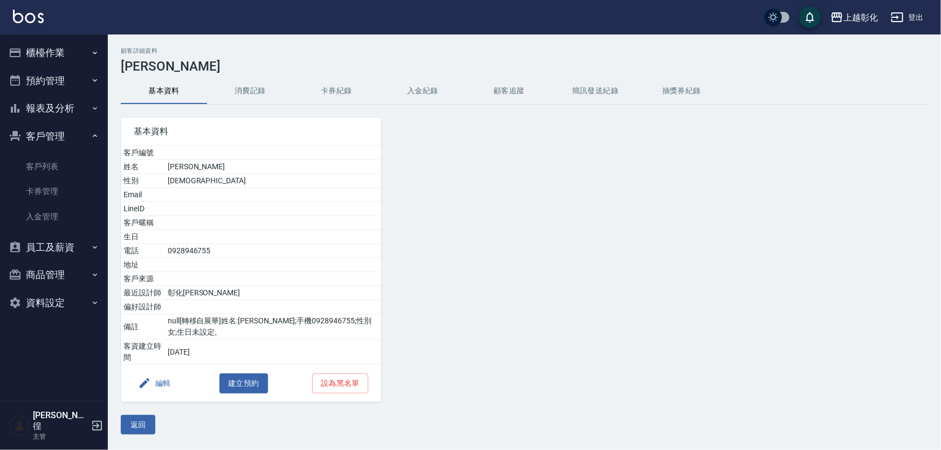
click at [426, 94] on button "入金紀錄" at bounding box center [422, 91] width 86 height 26
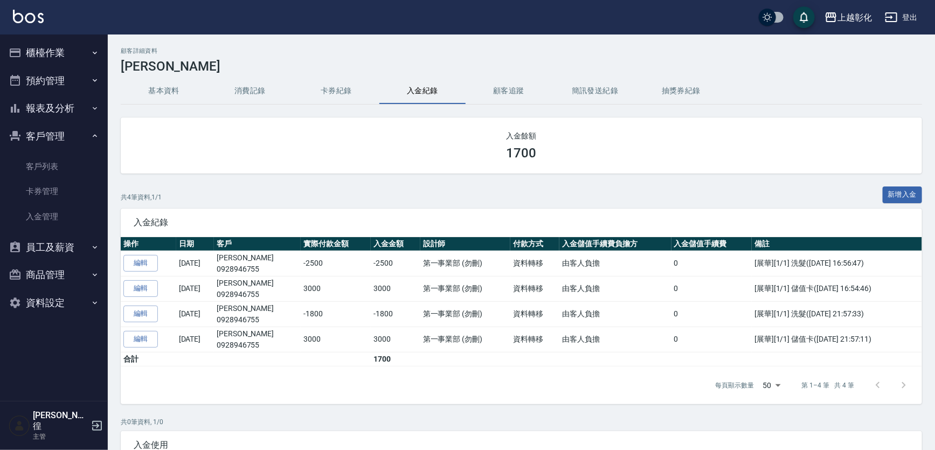
click at [254, 92] on button "消費記錄" at bounding box center [250, 91] width 86 height 26
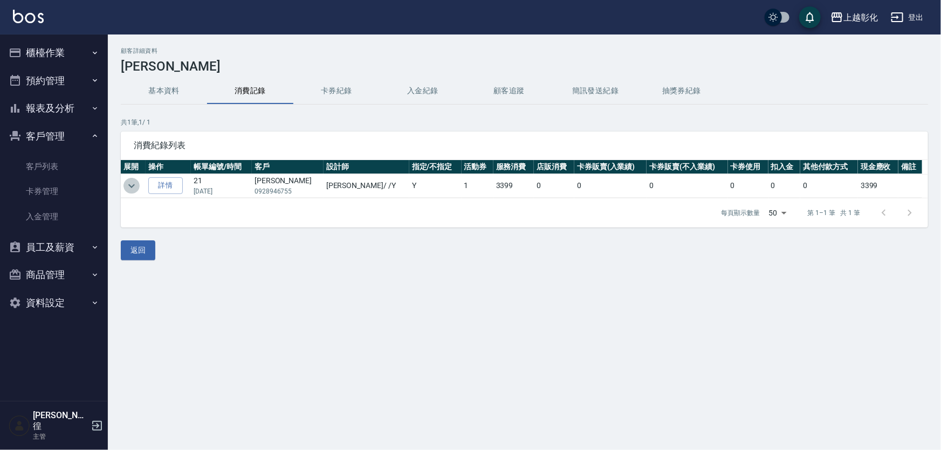
click at [135, 183] on icon "expand row" at bounding box center [131, 186] width 13 height 13
